Goal: Task Accomplishment & Management: Manage account settings

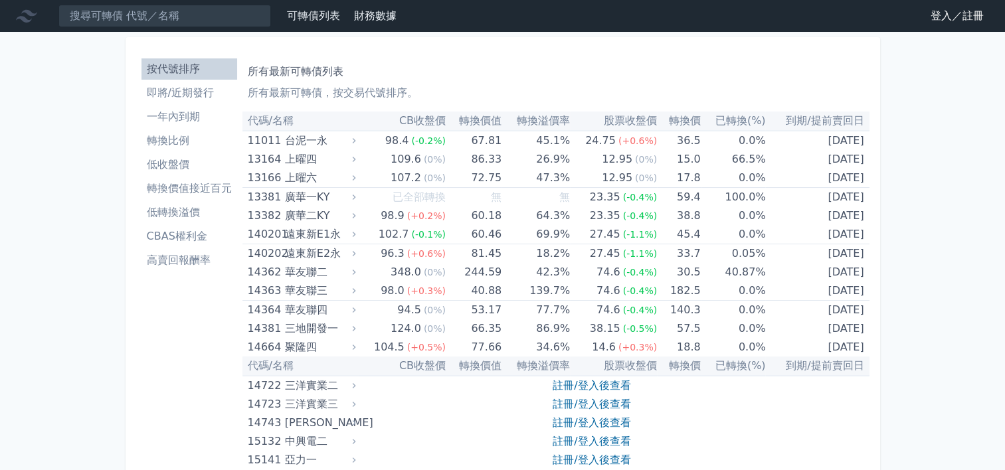
click at [951, 15] on link "登入／註冊" at bounding box center [957, 15] width 74 height 21
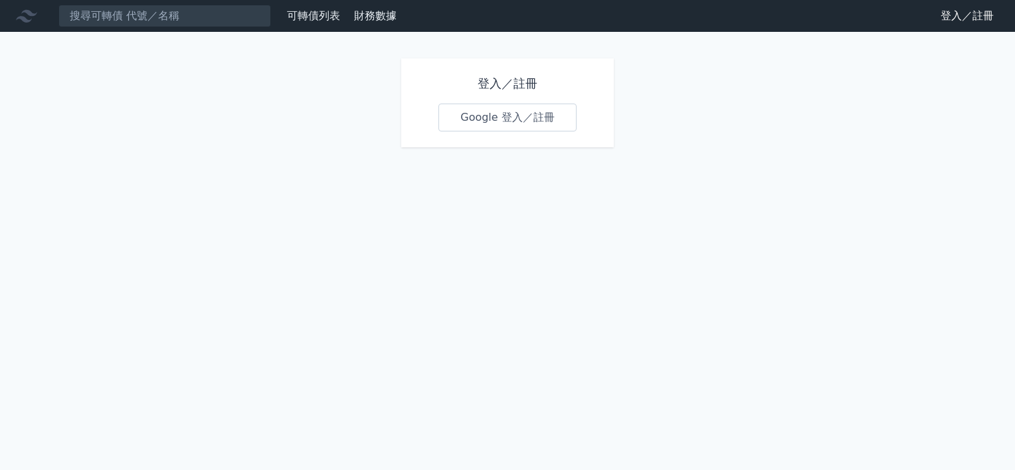
click at [503, 116] on link "Google 登入／註冊" at bounding box center [508, 118] width 138 height 28
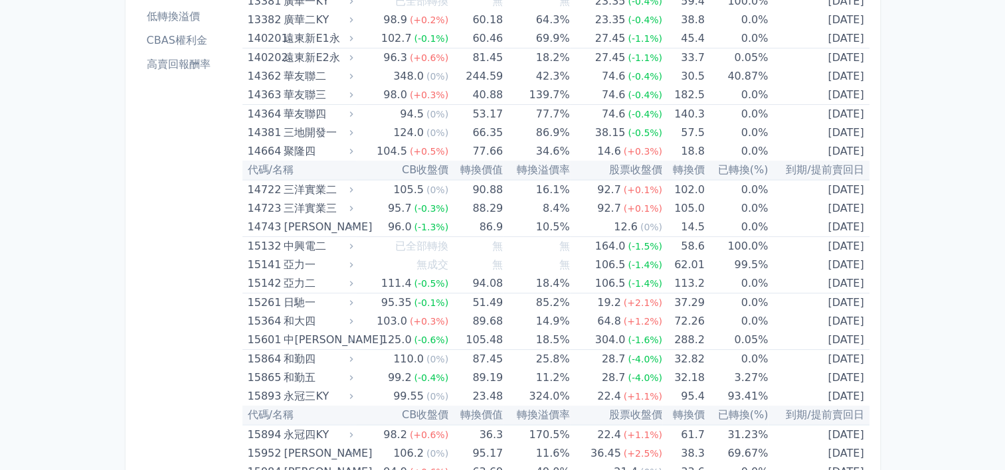
scroll to position [199, 0]
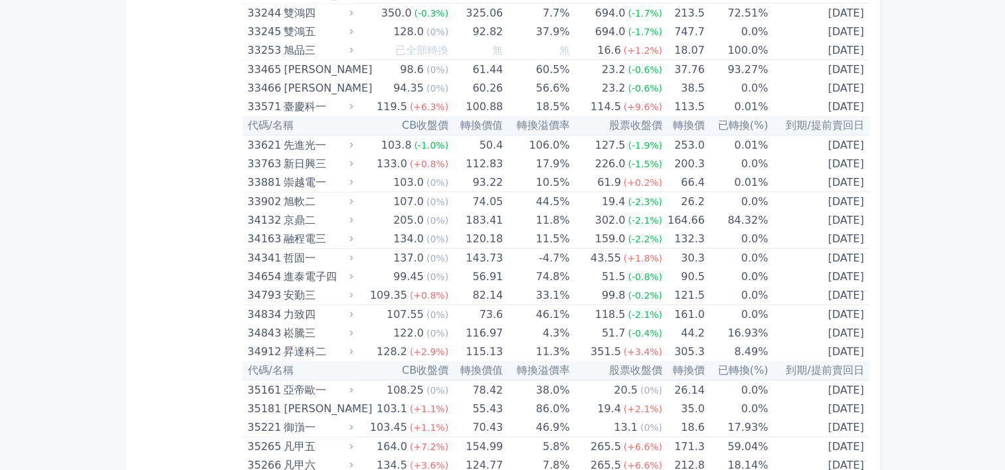
scroll to position [2693, 0]
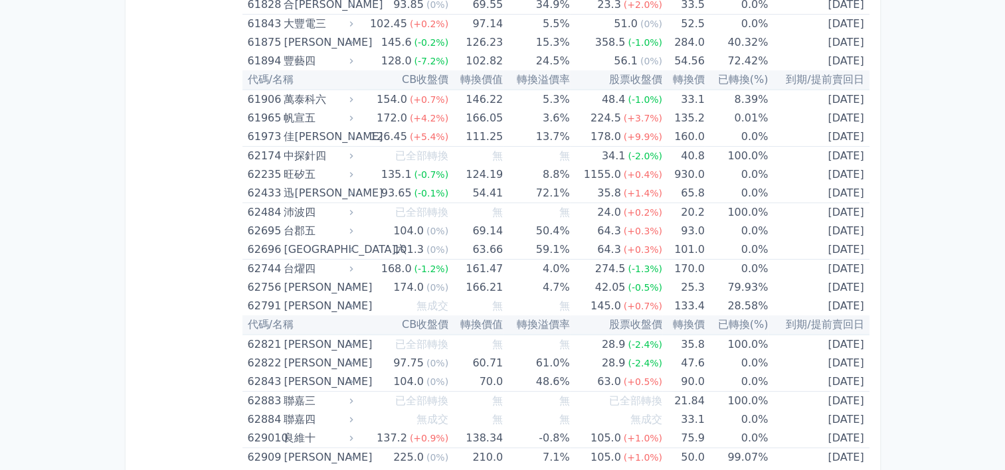
scroll to position [5437, 0]
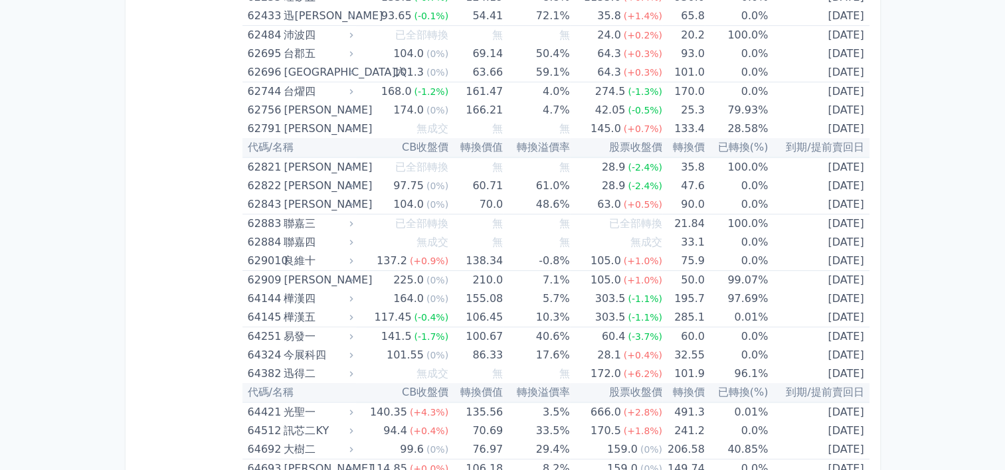
scroll to position [5616, 0]
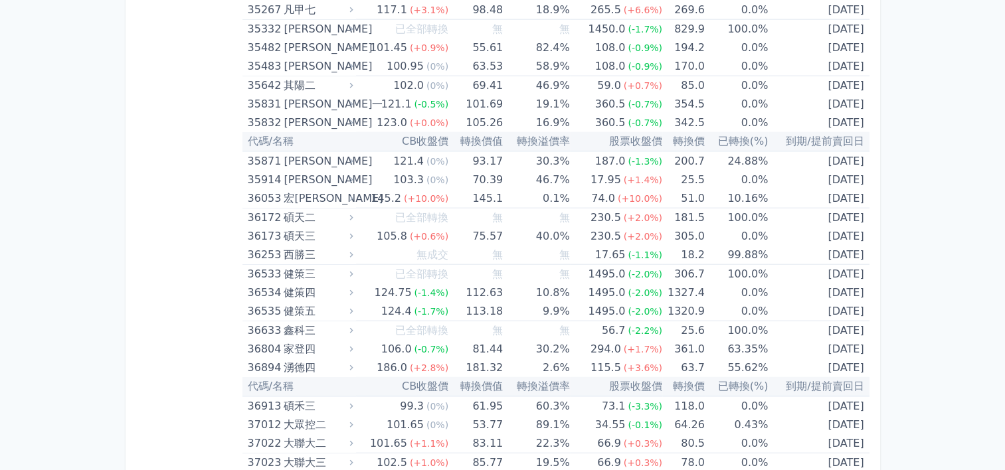
scroll to position [3168, 0]
